Goal: Use online tool/utility: Use online tool/utility

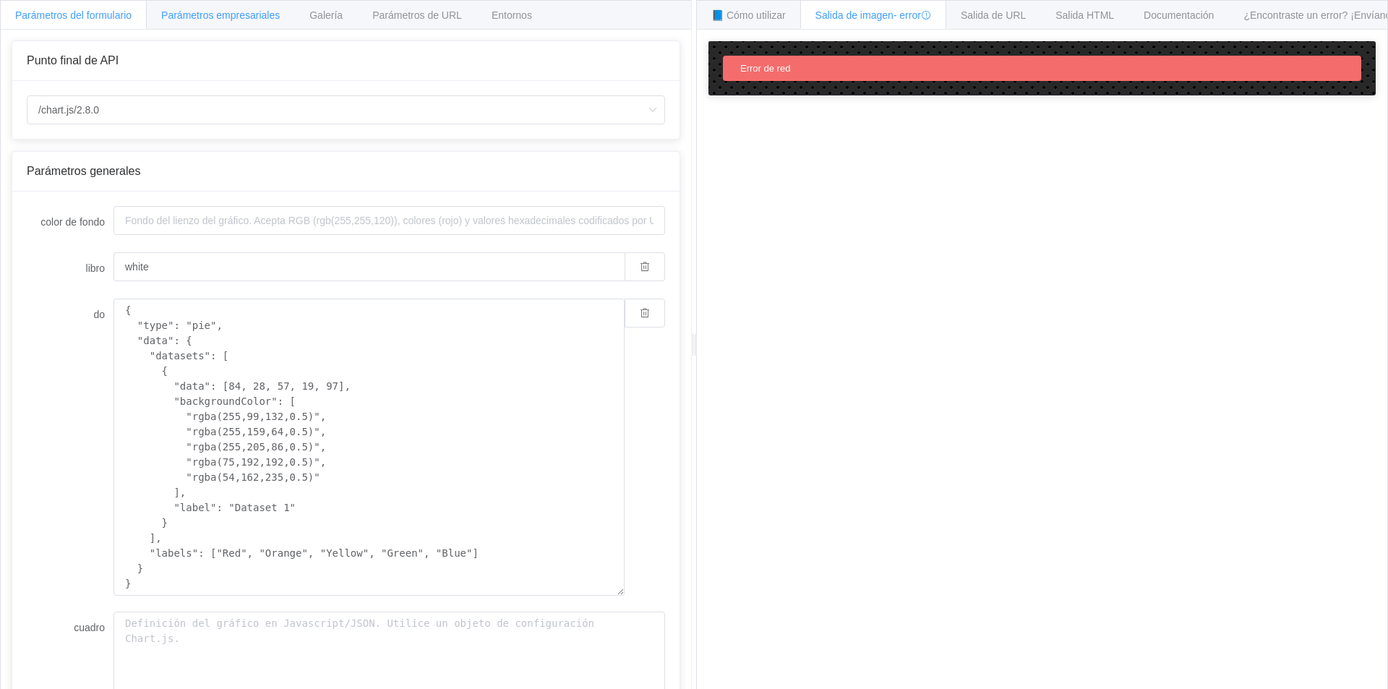
click at [249, 16] on font "Parámetros empresariales" at bounding box center [220, 15] width 119 height 12
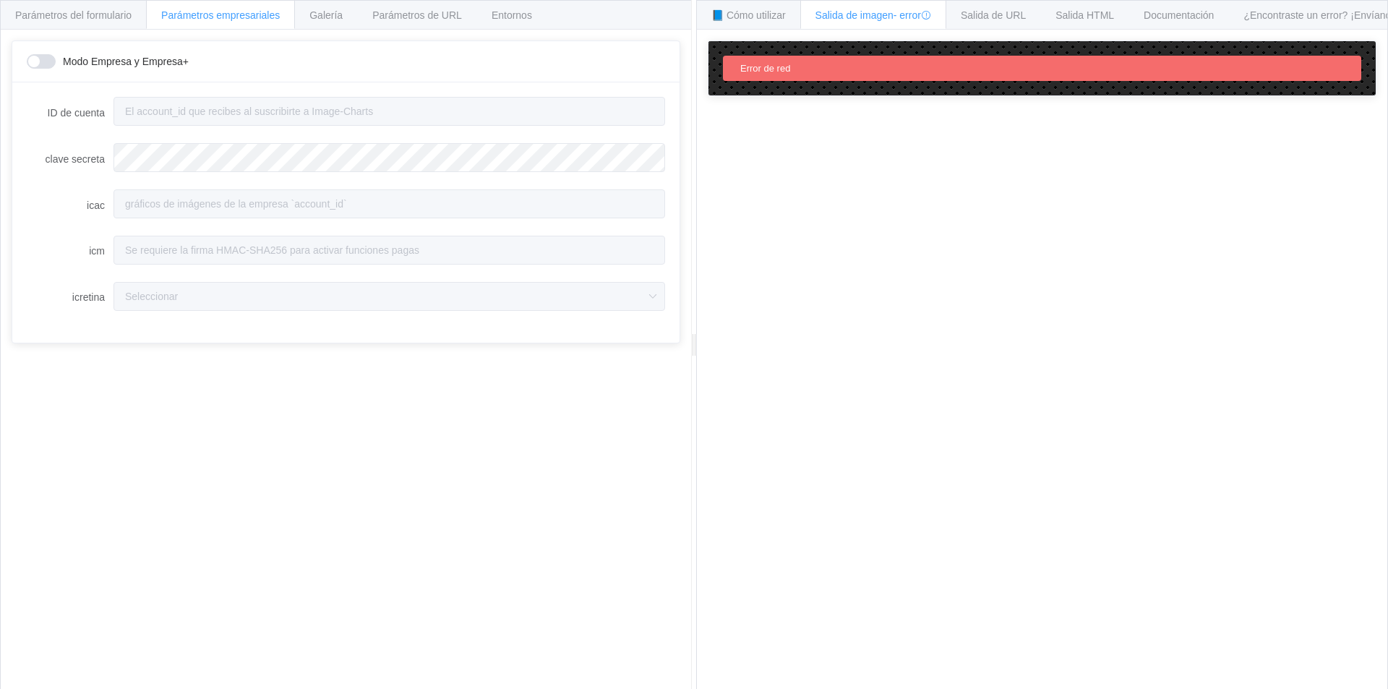
click at [35, 62] on span at bounding box center [41, 61] width 29 height 14
click at [416, 14] on font "Parámetros de URL" at bounding box center [417, 15] width 90 height 12
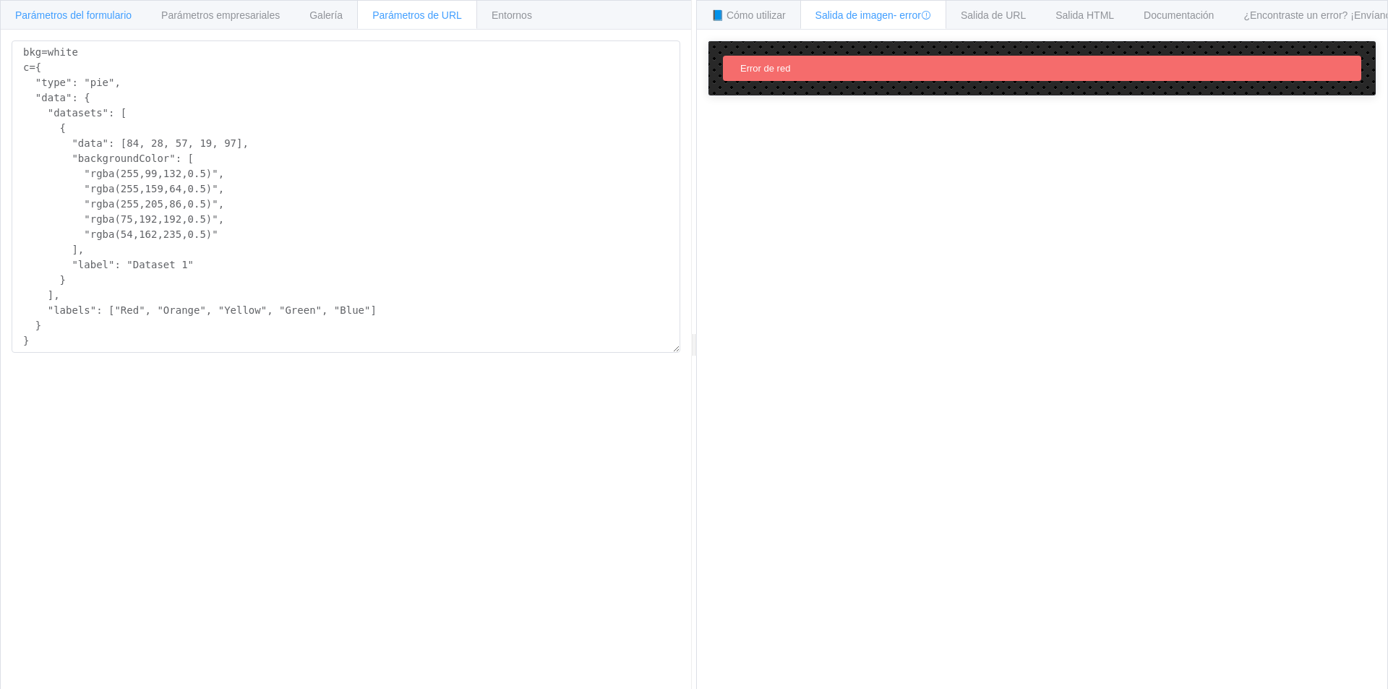
click at [55, 21] on div "Parámetros del formulario" at bounding box center [73, 14] width 147 height 29
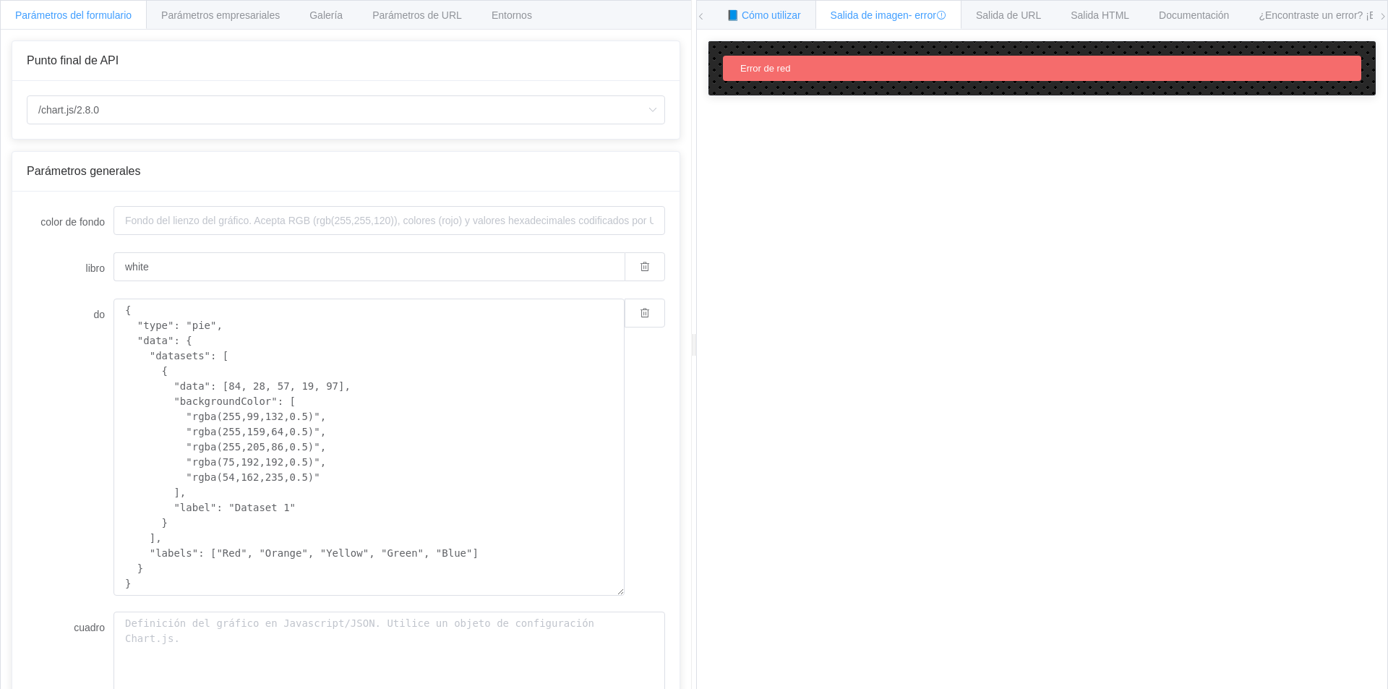
click at [732, 18] on font "📘 Cómo utilizar" at bounding box center [764, 15] width 74 height 12
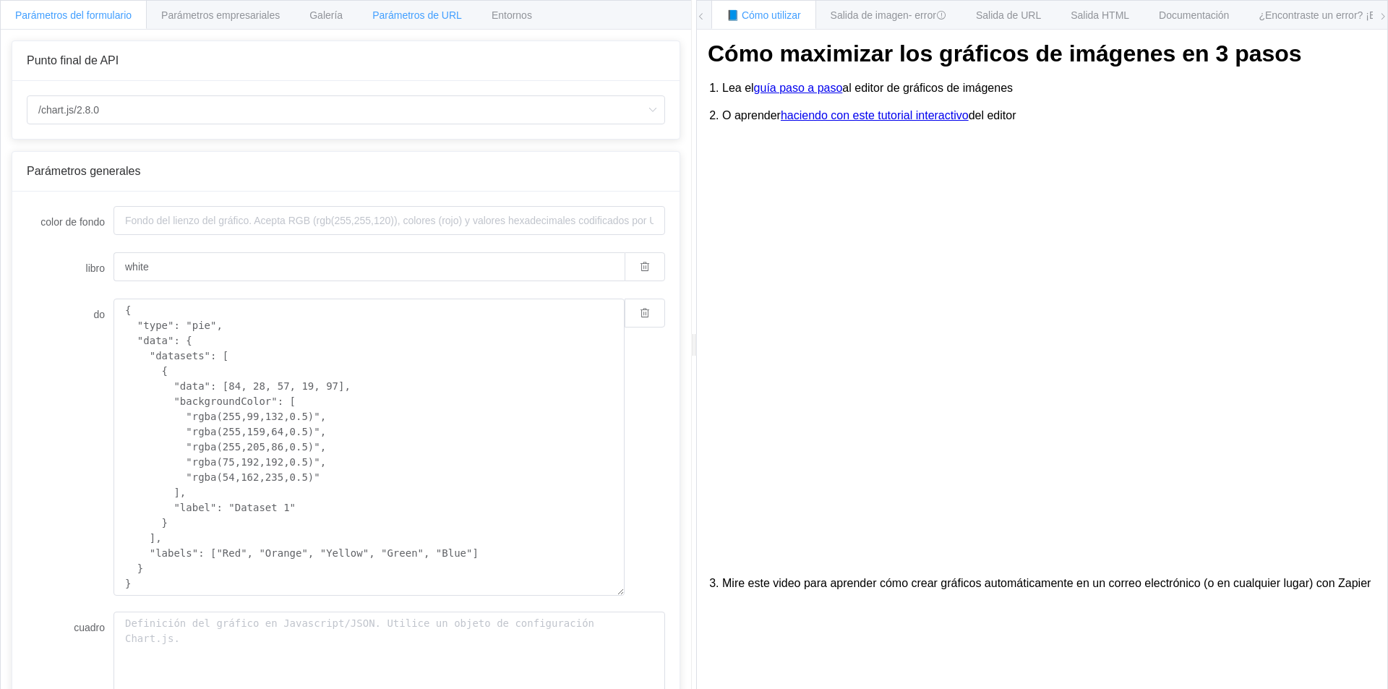
click at [406, 20] on font "Parámetros de URL" at bounding box center [417, 15] width 90 height 12
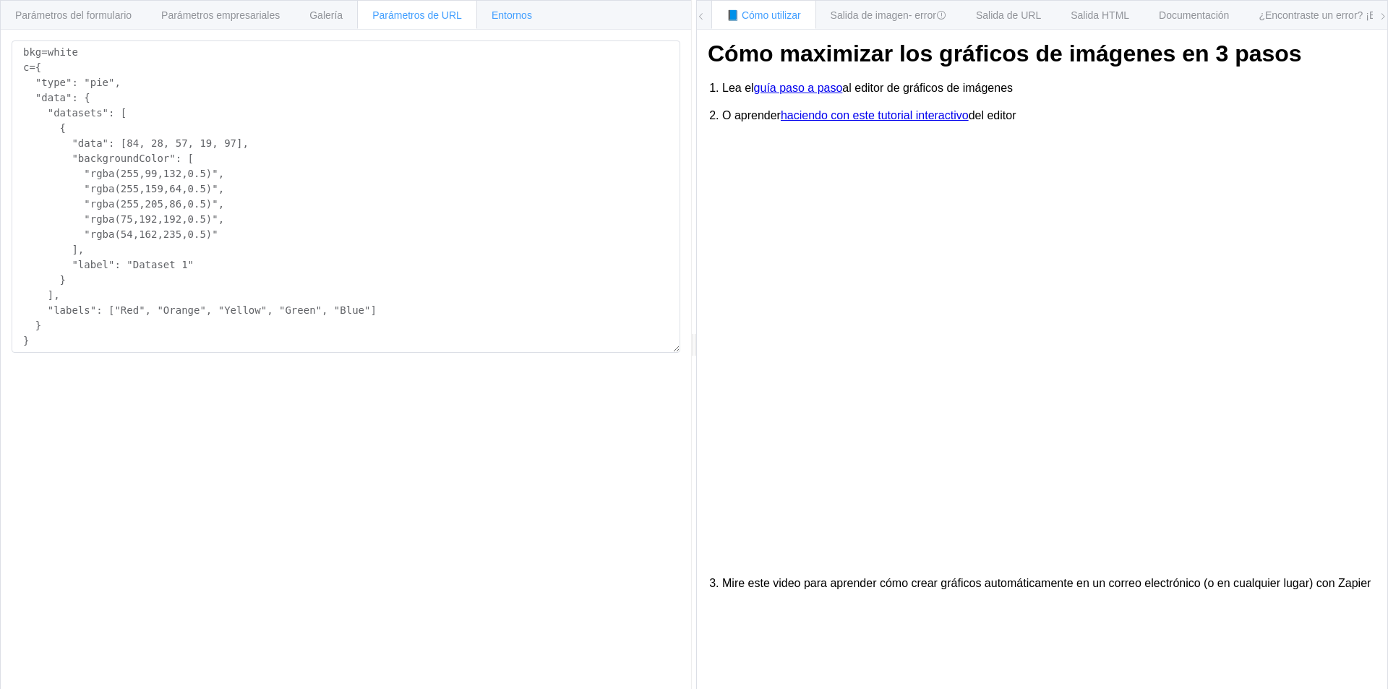
click at [510, 20] on font "Entornos" at bounding box center [512, 15] width 40 height 12
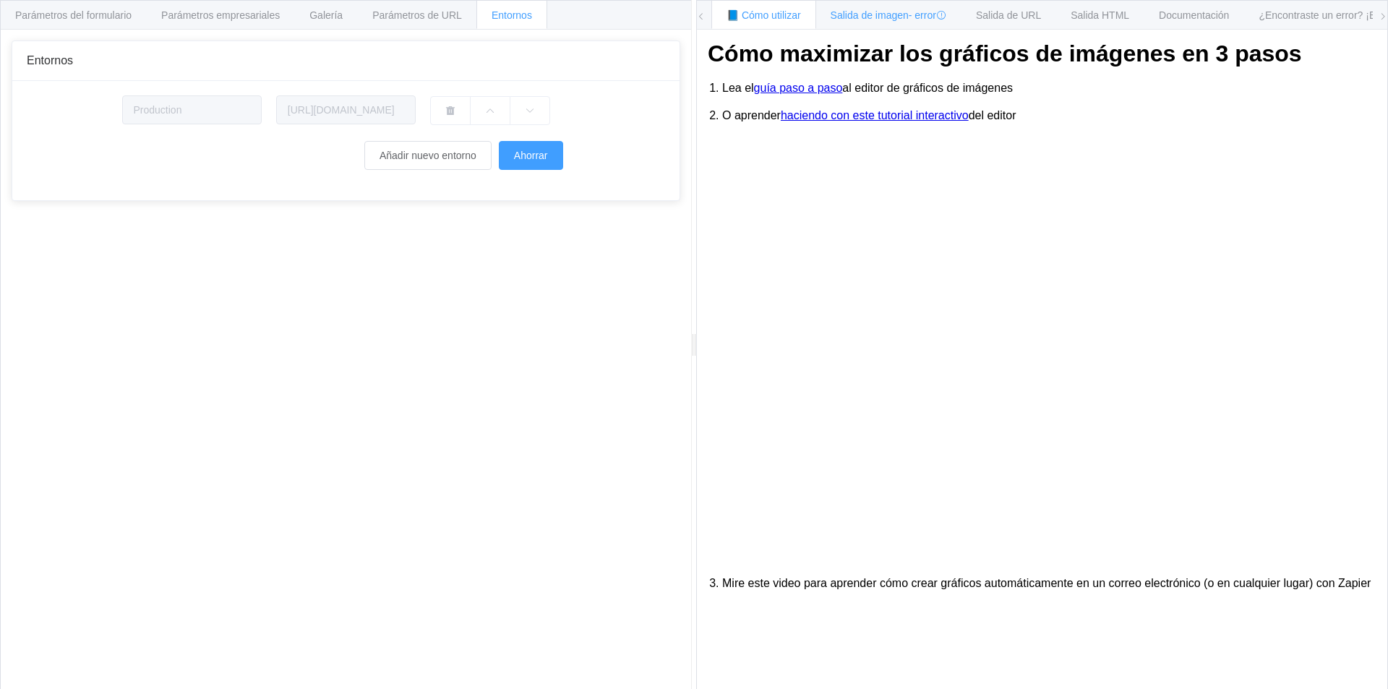
click at [925, 14] on font "- error" at bounding box center [922, 15] width 27 height 12
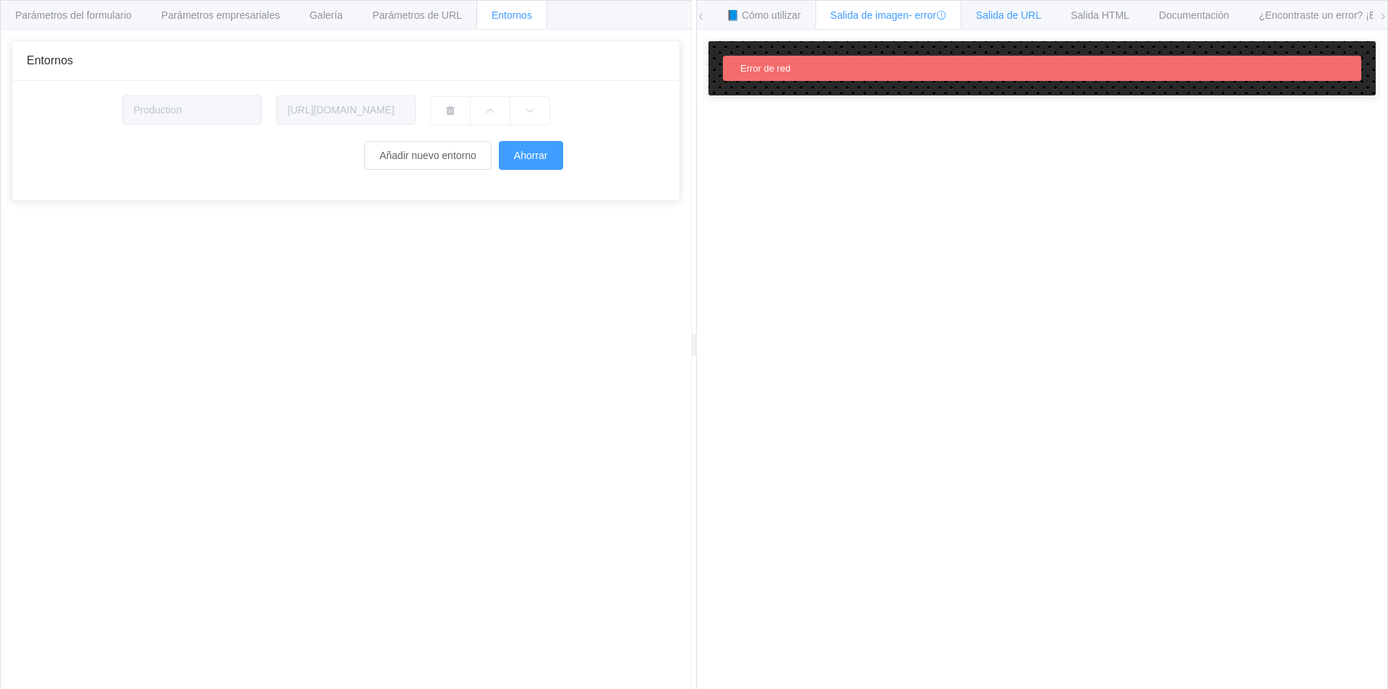
click at [1023, 15] on font "Salida de URL" at bounding box center [1008, 15] width 65 height 12
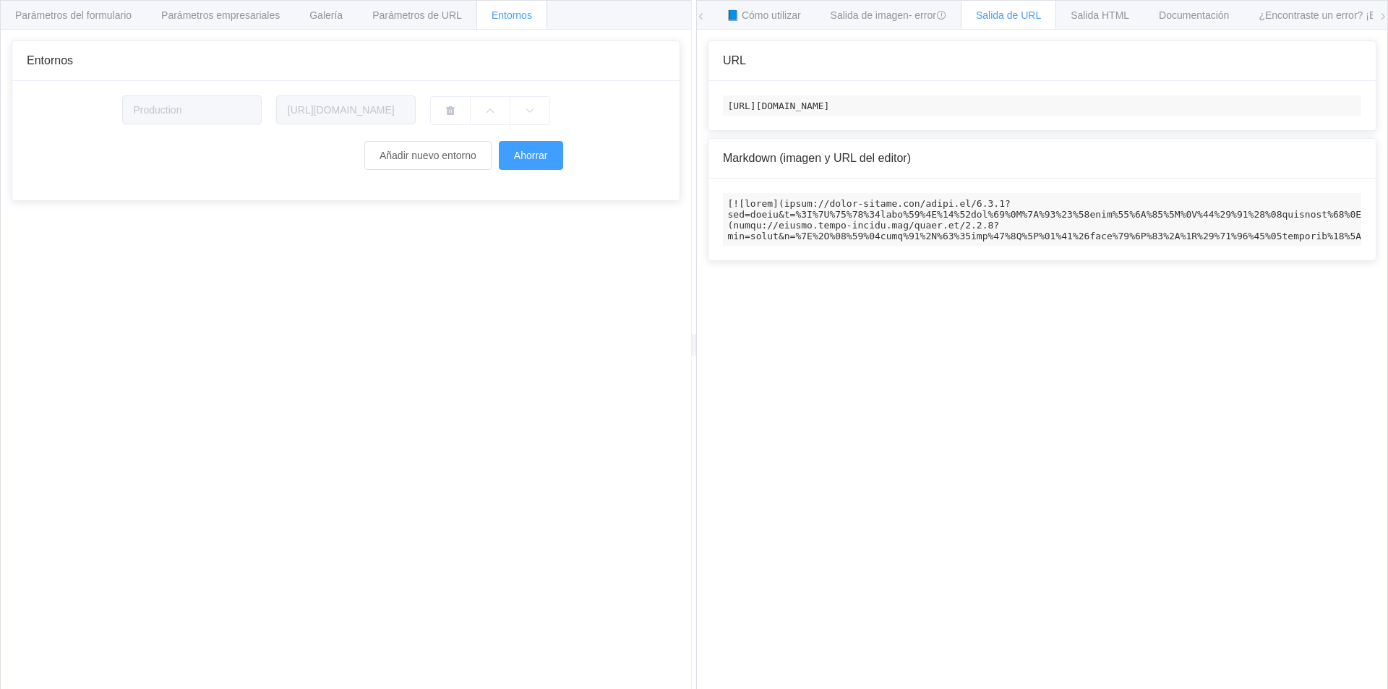
click at [728, 106] on code "[URL][DOMAIN_NAME]" at bounding box center [1042, 105] width 638 height 20
drag, startPoint x: 728, startPoint y: 106, endPoint x: 1365, endPoint y: 130, distance: 637.5
click at [1365, 130] on div "[URL][DOMAIN_NAME]" at bounding box center [1042, 105] width 667 height 49
copy code "[URL][DOMAIN_NAME]"
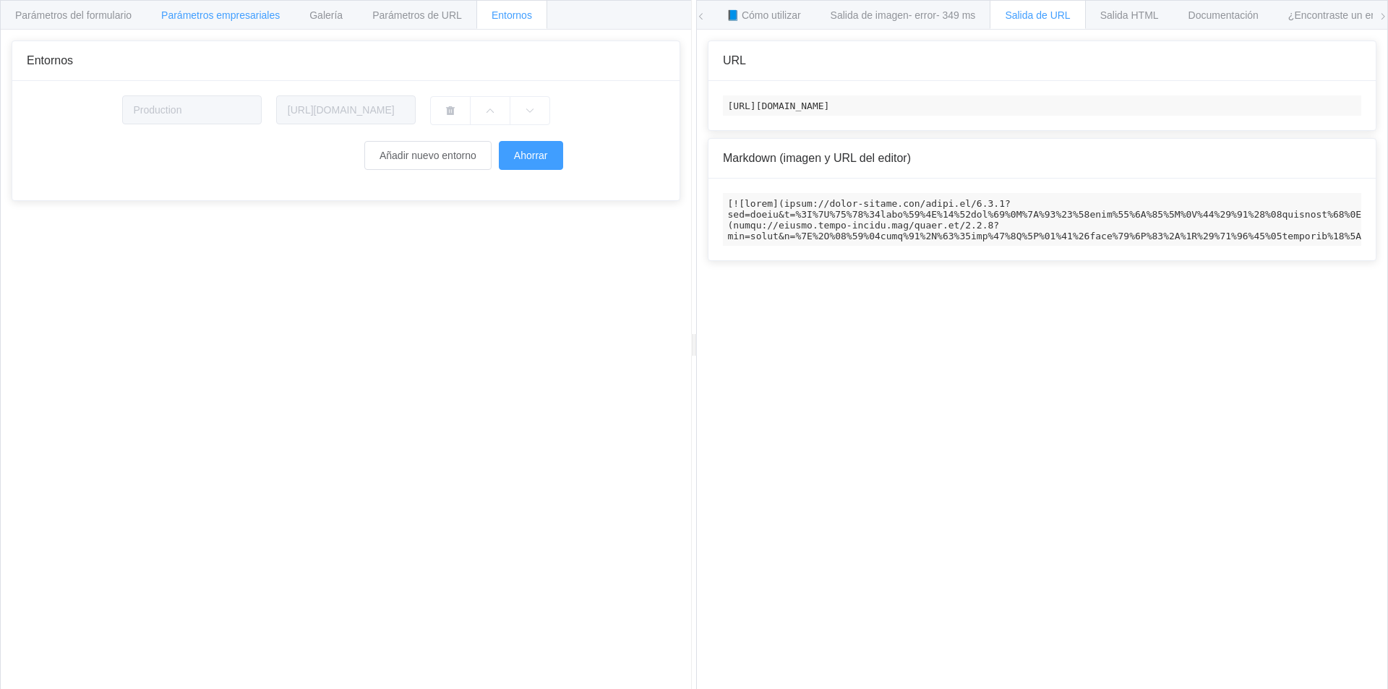
click at [210, 17] on font "Parámetros empresariales" at bounding box center [220, 15] width 119 height 12
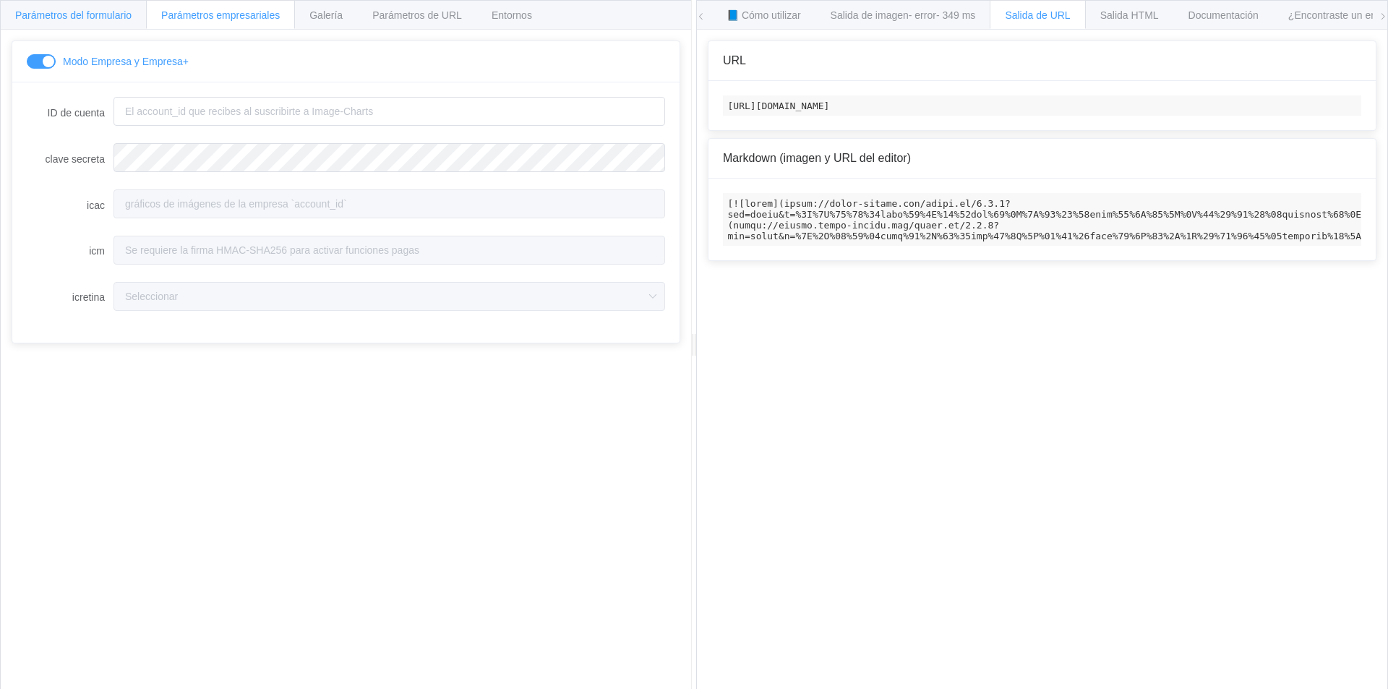
click at [70, 19] on font "Parámetros del formulario" at bounding box center [73, 15] width 116 height 12
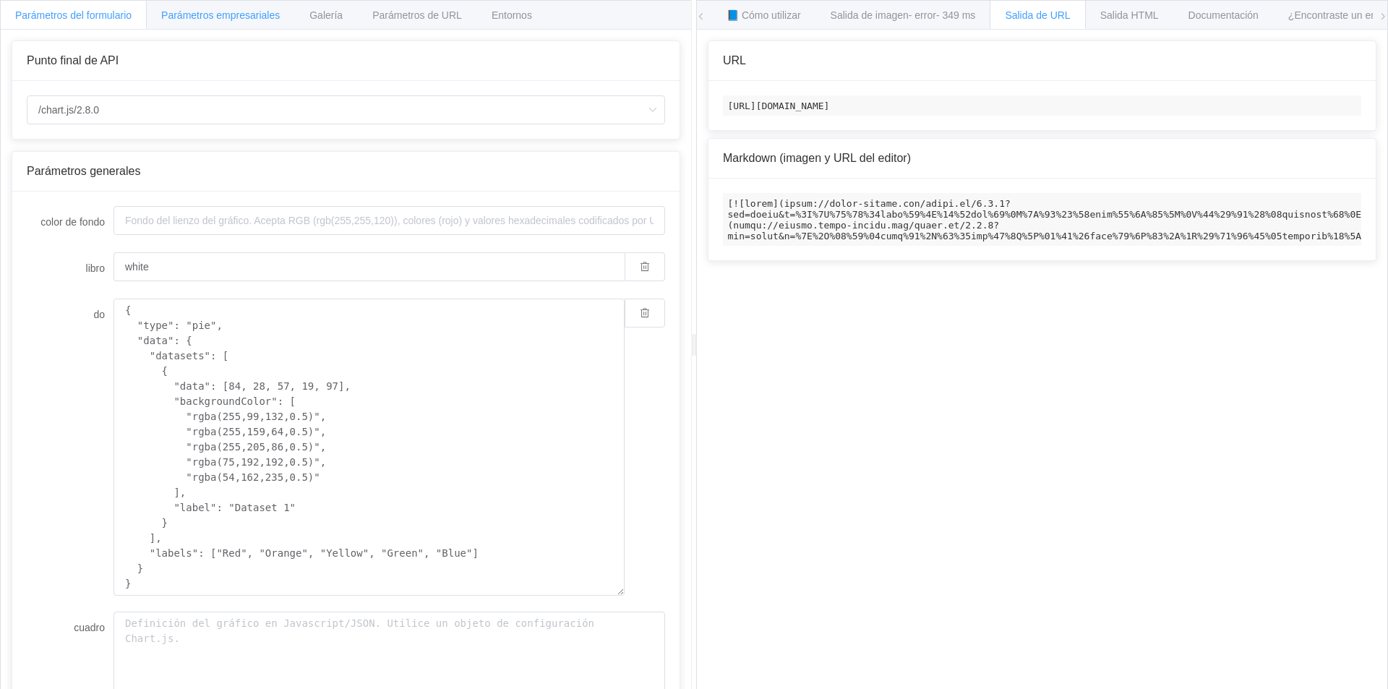
click at [202, 17] on font "Parámetros empresariales" at bounding box center [220, 15] width 119 height 12
